Goal: Communication & Community: Answer question/provide support

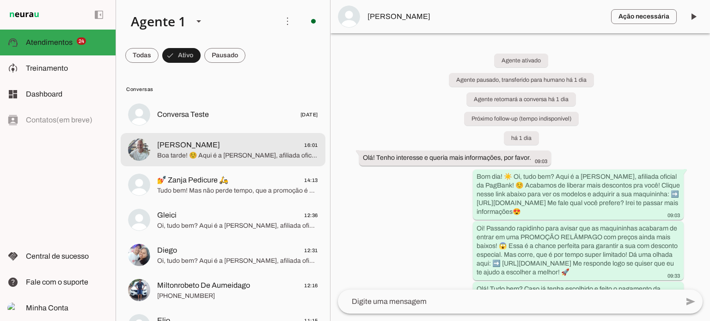
click at [225, 131] on md-item "[PERSON_NAME] 16:01 Boa tarde! ☺️ Aqui é a [PERSON_NAME], afiliada oficial da P…" at bounding box center [223, 114] width 205 height 33
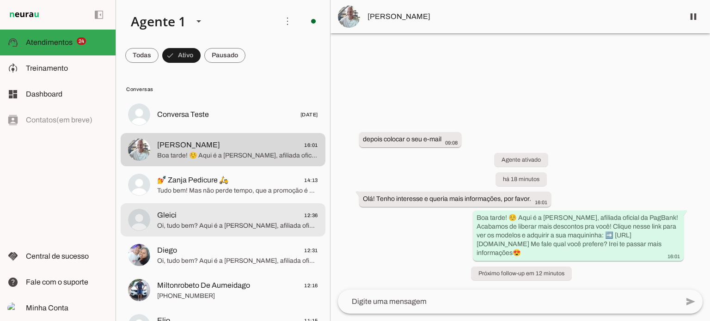
click at [218, 216] on span "Gleici 12:36" at bounding box center [237, 216] width 161 height 12
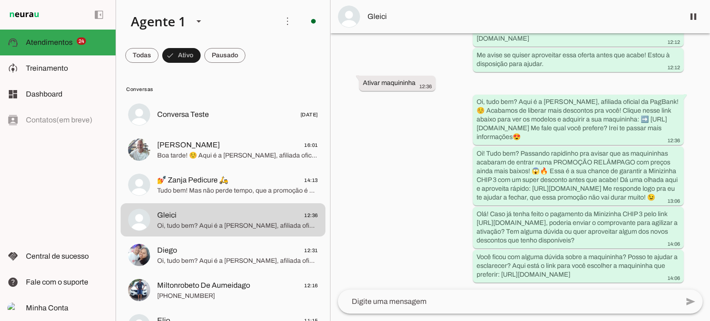
scroll to position [487, 0]
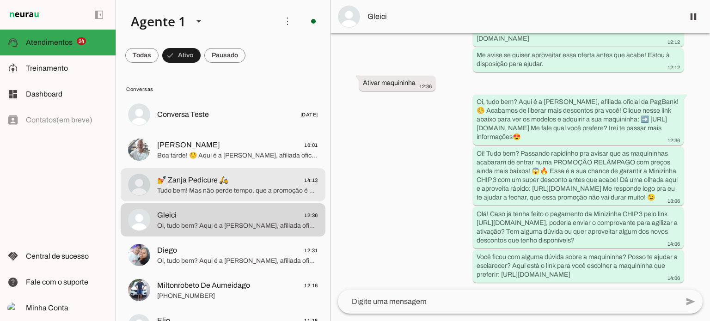
click at [240, 187] on span "Tudo bem! Mas não perde tempo, que a promoção é por tempo super limitado e as u…" at bounding box center [237, 190] width 161 height 9
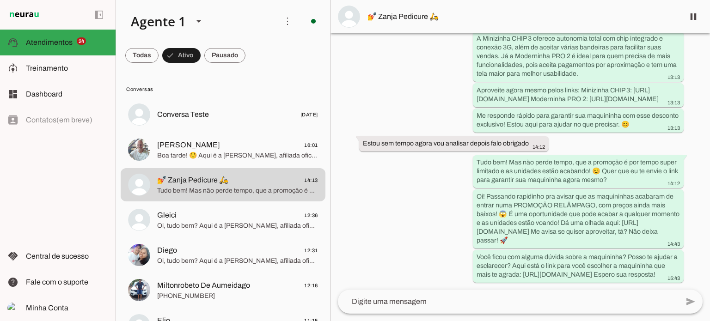
scroll to position [566, 0]
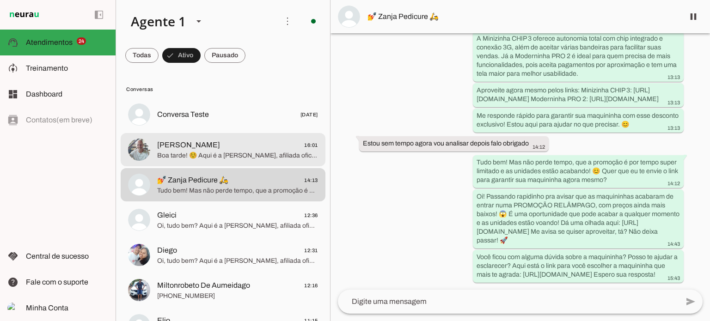
click at [257, 155] on span "Boa tarde! ☺️ Aqui é a [PERSON_NAME], afiliada oficial da PagBank! Acabamos de …" at bounding box center [237, 155] width 161 height 9
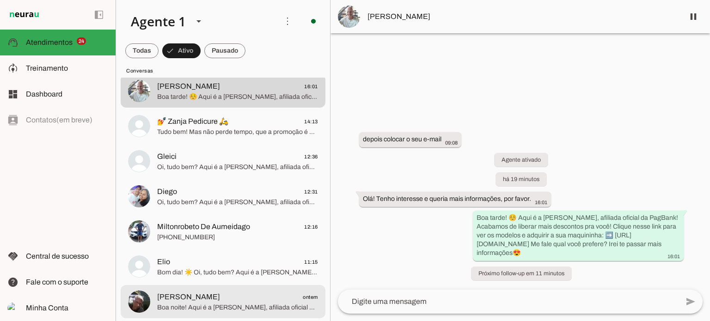
scroll to position [46, 0]
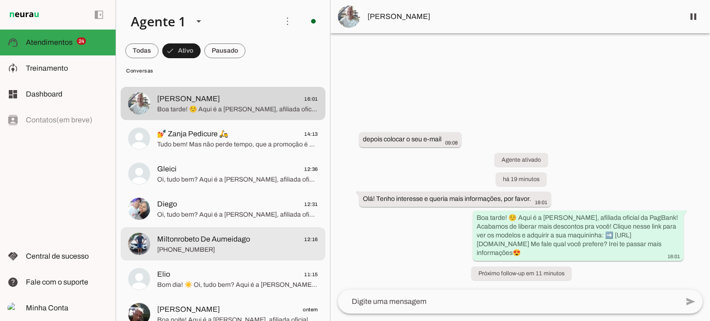
click at [272, 250] on span "[PHONE_NUMBER]" at bounding box center [237, 249] width 161 height 9
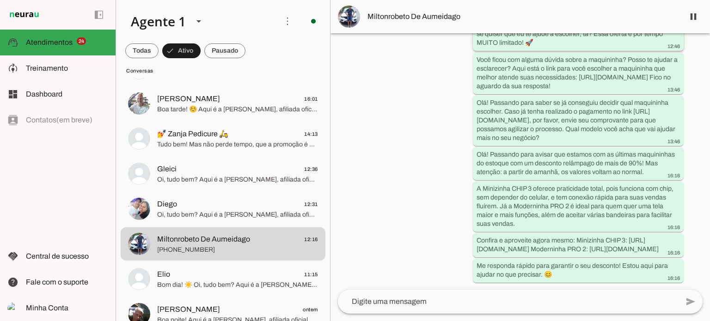
scroll to position [526, 0]
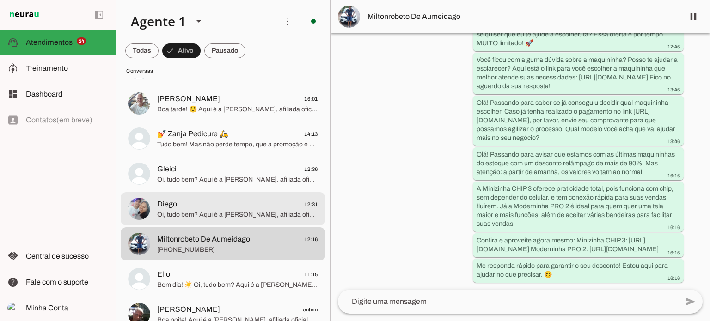
drag, startPoint x: 251, startPoint y: 211, endPoint x: 248, endPoint y: 206, distance: 6.3
click at [249, 211] on span "Oi, tudo bem? Aqui é a [PERSON_NAME], afiliada oficial da PagBank! ☺️ Acabamos …" at bounding box center [237, 214] width 161 height 9
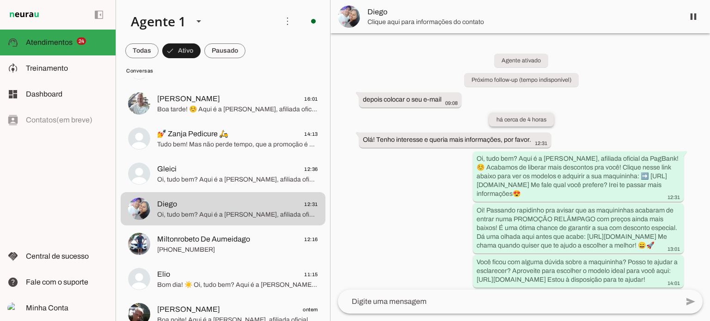
scroll to position [92, 0]
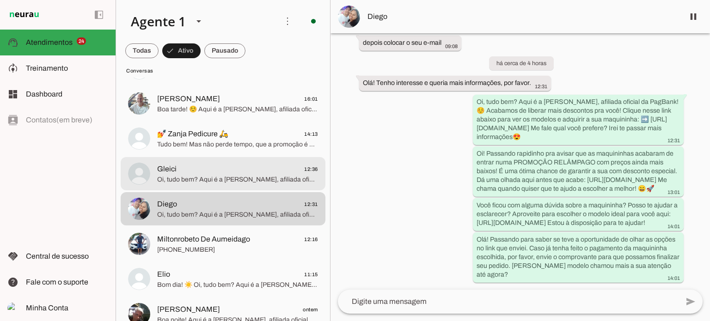
click at [255, 176] on span "Oi, tudo bem? Aqui é a [PERSON_NAME], afiliada oficial da PagBank! ☺️ Acabamos …" at bounding box center [237, 179] width 161 height 9
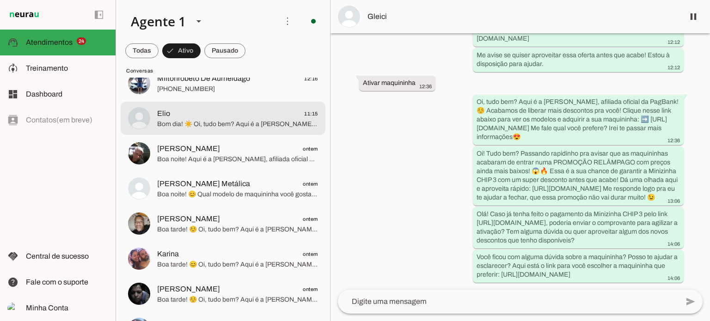
scroll to position [185, 0]
